Goal: Information Seeking & Learning: Get advice/opinions

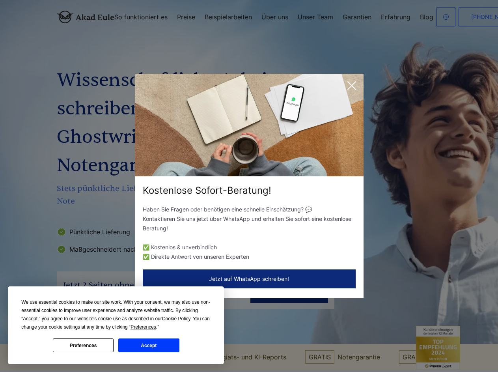
click at [249, 186] on div "Kostenlose Sofort-Beratung!" at bounding box center [249, 190] width 229 height 13
click at [177, 319] on span "Cookie Policy" at bounding box center [176, 319] width 28 height 6
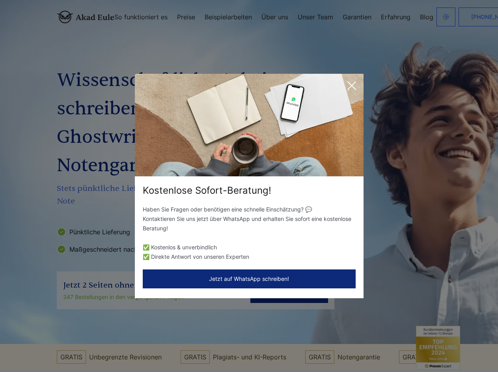
click at [152, 327] on div "Kostenlose Sofort-Beratung! Haben Sie Fragen oder benötigen eine schnelle Einsc…" at bounding box center [249, 186] width 498 height 372
click at [83, 345] on div "Kostenlose Sofort-Beratung! Haben Sie Fragen oder benötigen eine schnelle Einsc…" at bounding box center [249, 186] width 498 height 372
click at [149, 345] on div "Kostenlose Sofort-Beratung! Haben Sie Fragen oder benötigen eine schnelle Einsc…" at bounding box center [249, 186] width 498 height 372
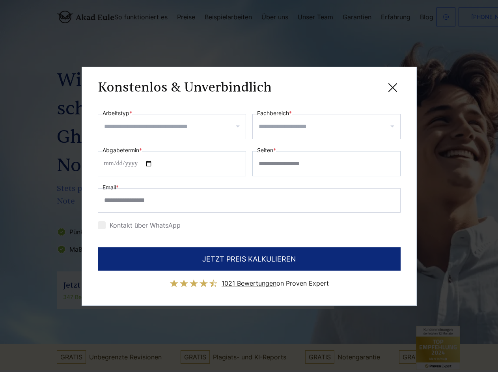
click at [352, 86] on div "Konstenlos & Unverbindlich" at bounding box center [249, 88] width 303 height 10
click at [249, 279] on span "1021 Bewertungen" at bounding box center [249, 283] width 55 height 8
